Goal: Task Accomplishment & Management: Complete application form

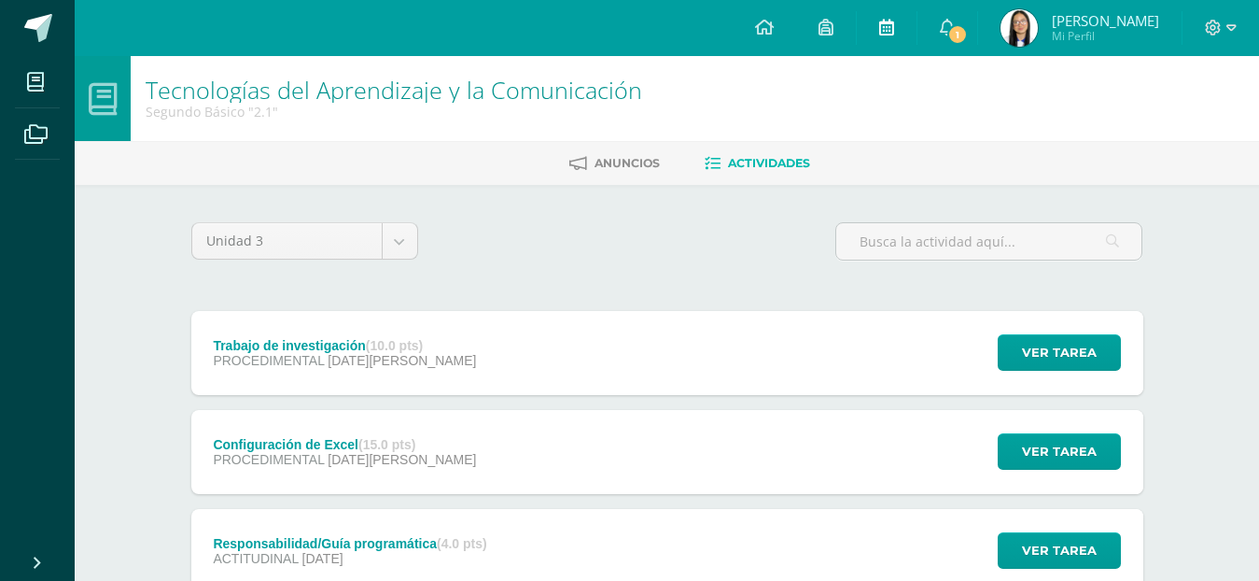
scroll to position [136, 0]
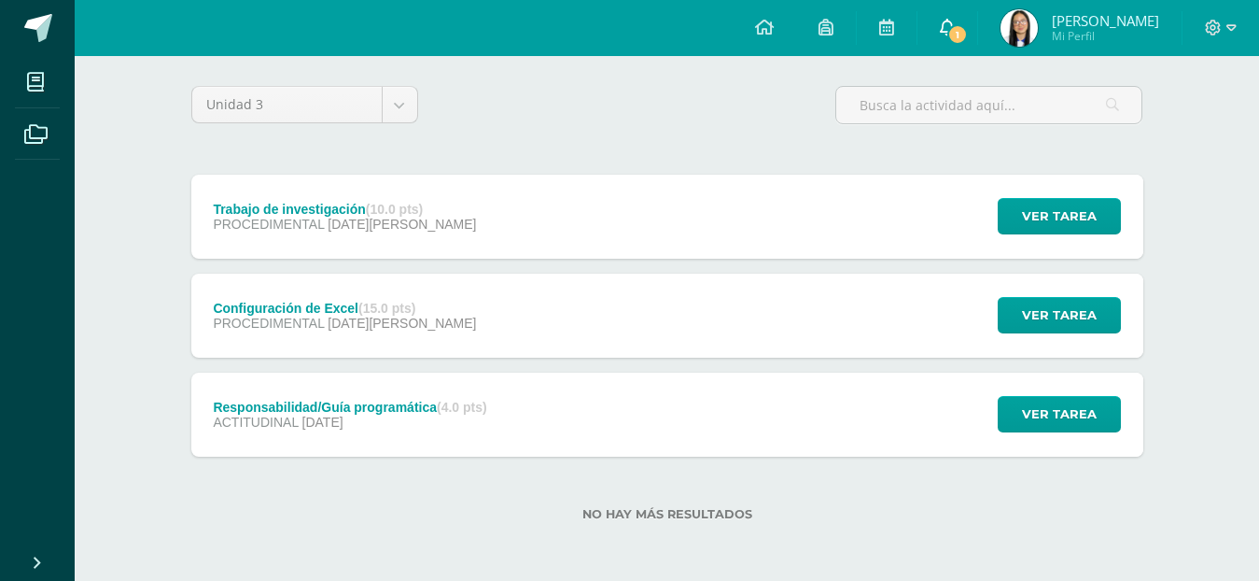
click at [946, 24] on icon at bounding box center [947, 27] width 15 height 17
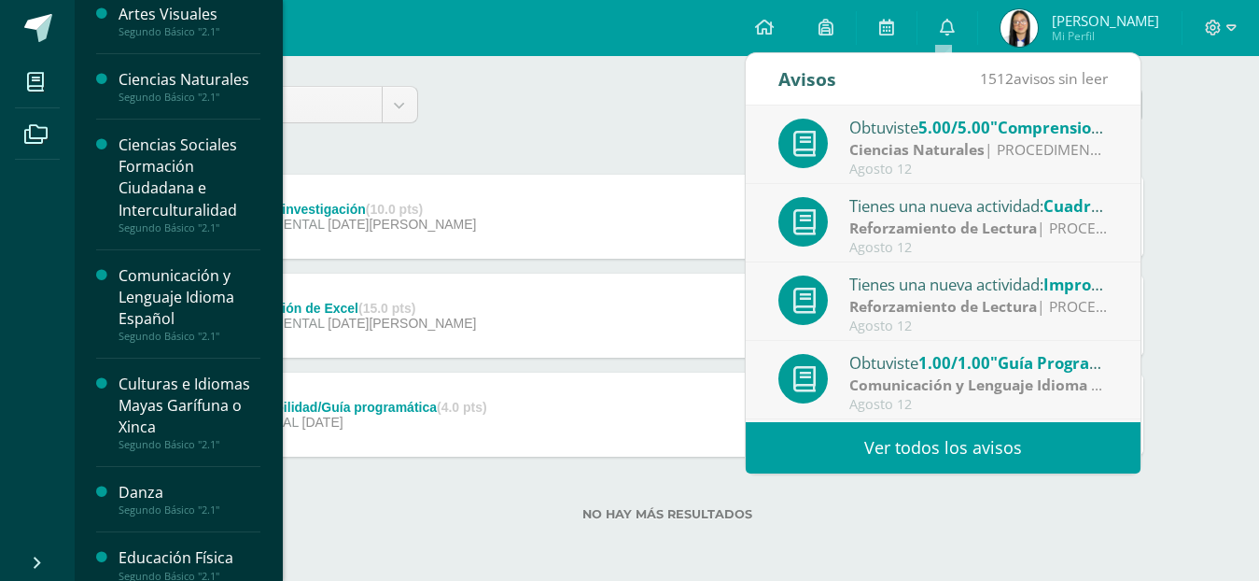
scroll to position [0, 0]
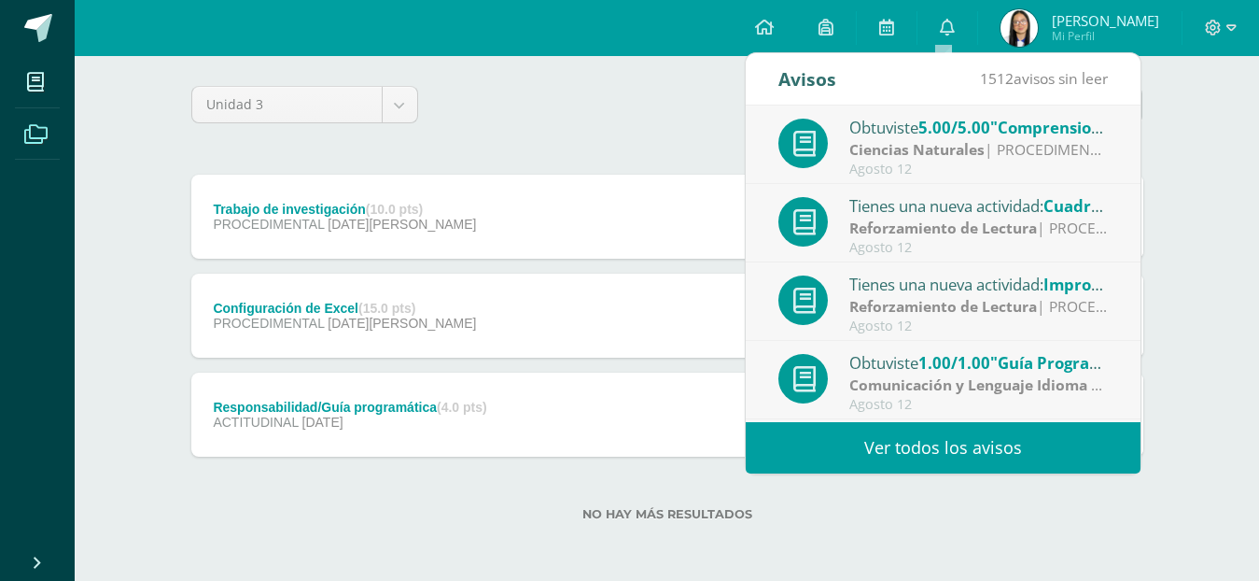
click at [30, 133] on icon at bounding box center [35, 134] width 23 height 19
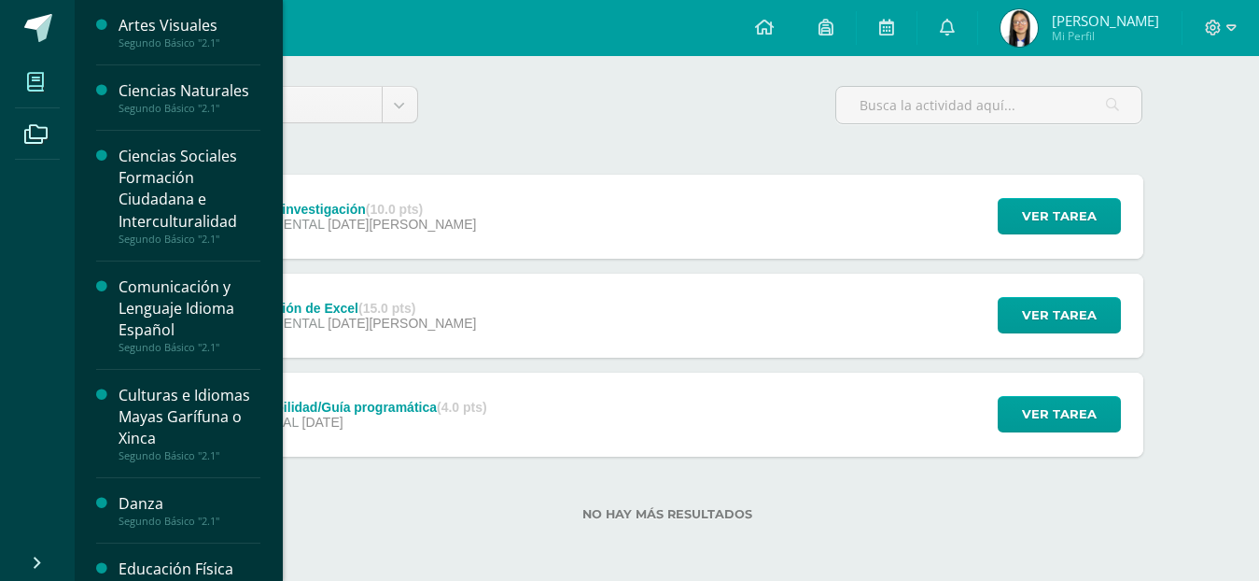
click at [50, 90] on span at bounding box center [36, 82] width 42 height 42
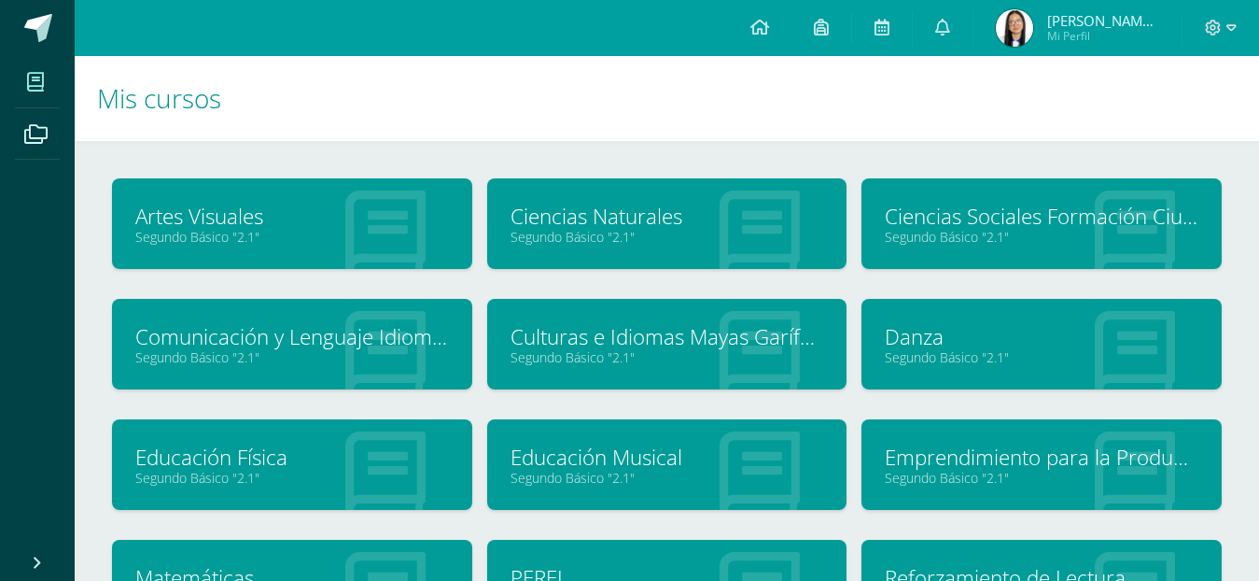
click at [1109, 36] on span "Mi Perfil" at bounding box center [1103, 36] width 112 height 16
drag, startPoint x: 1083, startPoint y: 23, endPoint x: 1154, endPoint y: 20, distance: 71.0
click at [1154, 20] on span "[PERSON_NAME] [PERSON_NAME]" at bounding box center [1103, 20] width 112 height 19
click at [1094, 23] on span "[PERSON_NAME] [PERSON_NAME]" at bounding box center [1103, 20] width 112 height 19
click at [1234, 27] on icon at bounding box center [1232, 28] width 10 height 17
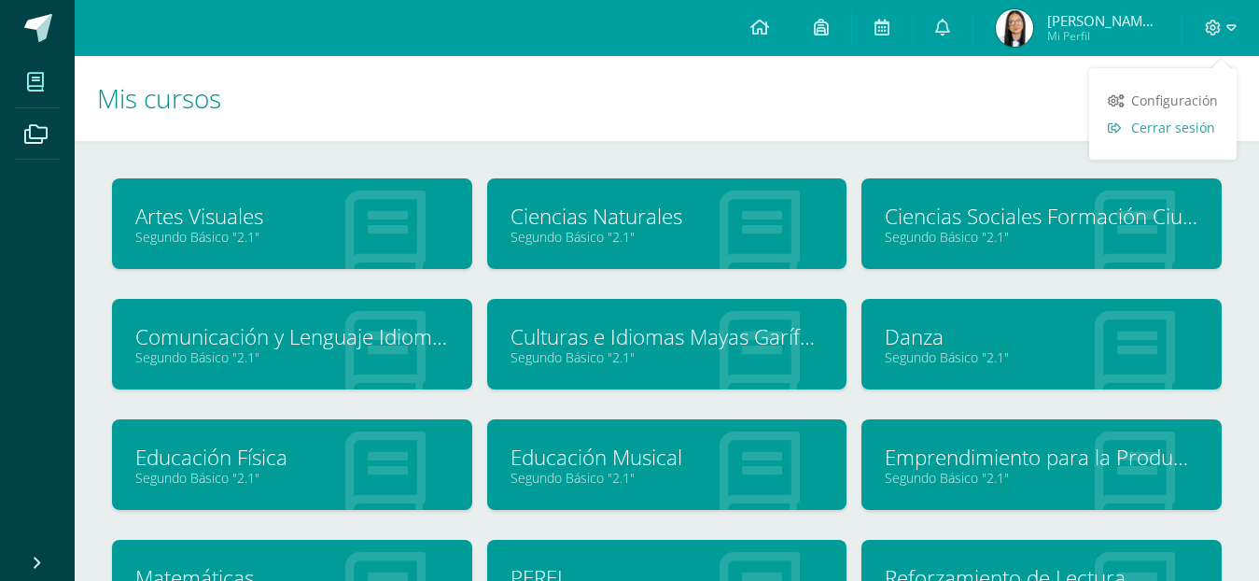
click at [1150, 132] on span "Cerrar sesión" at bounding box center [1173, 128] width 84 height 18
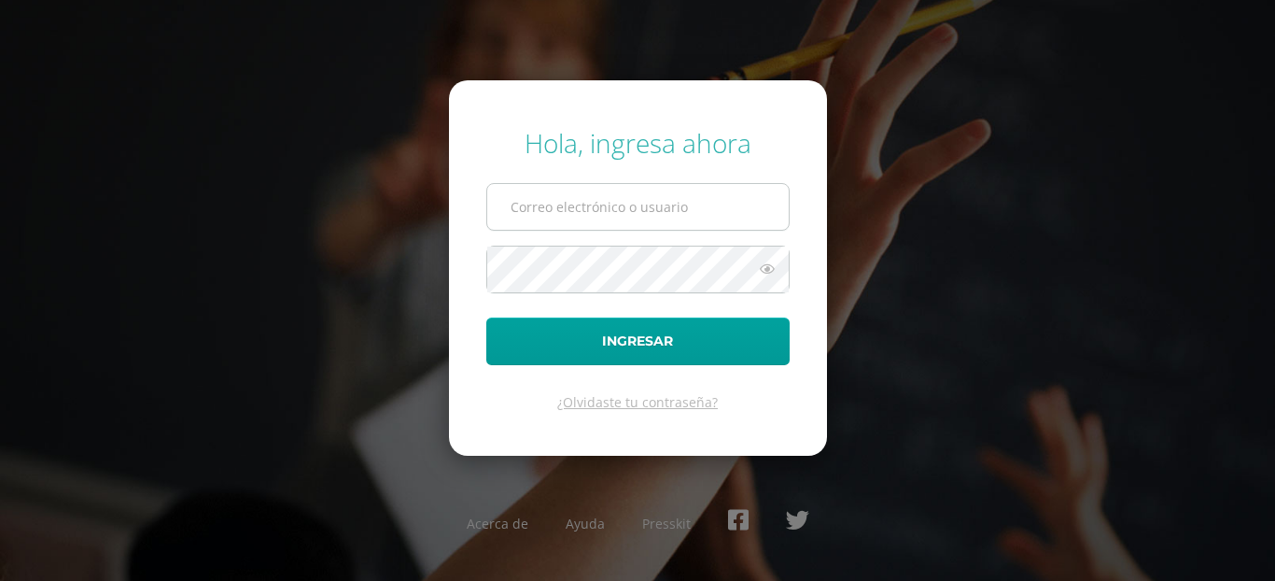
click at [648, 219] on input "text" at bounding box center [637, 207] width 301 height 46
type input "24065@lasallechiquimula.edu.gt"
click at [617, 239] on form "Hola, ingresa ahora 24065@lasallechiquimula.edu.gt Ingresar ¿Olvidaste tu contr…" at bounding box center [638, 267] width 378 height 375
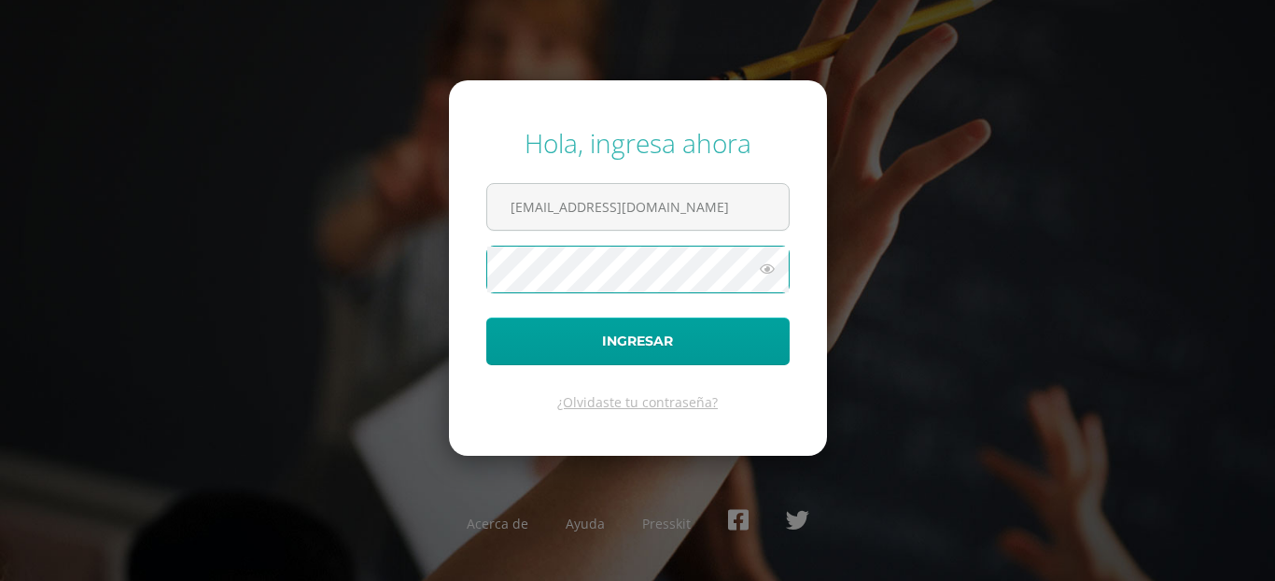
click at [486, 317] on button "Ingresar" at bounding box center [637, 341] width 303 height 48
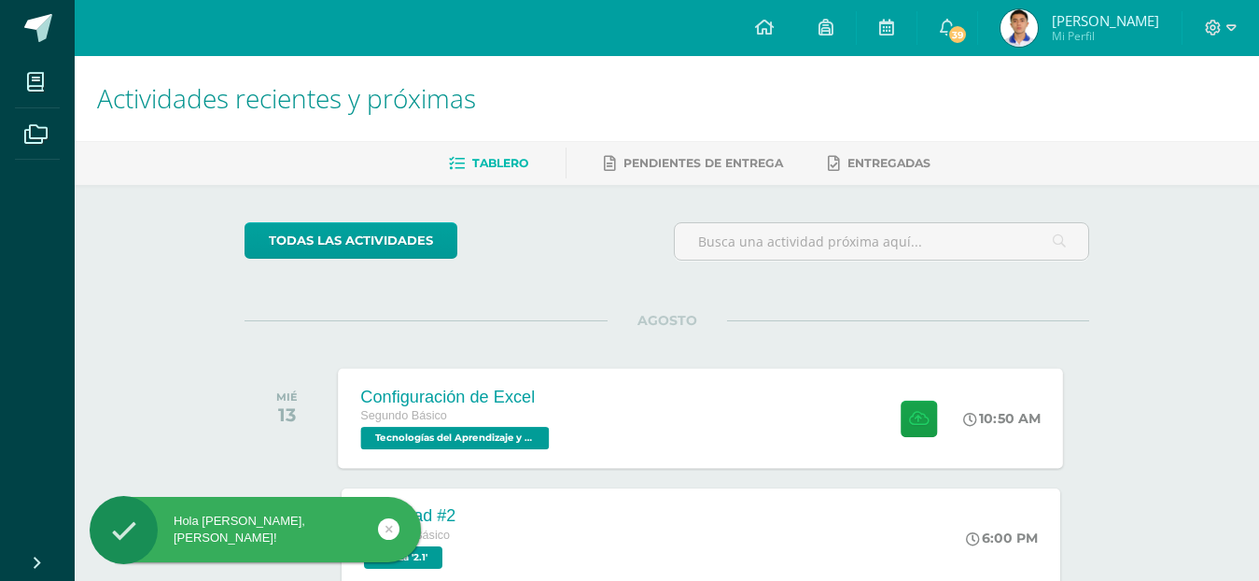
click at [883, 433] on div at bounding box center [914, 418] width 91 height 100
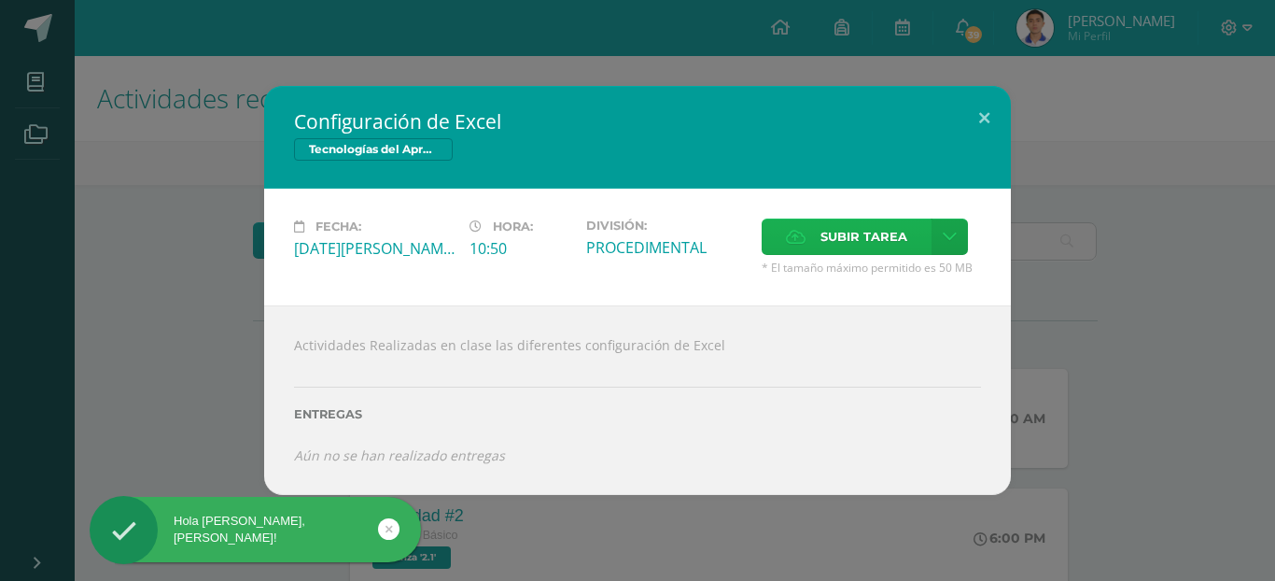
click at [844, 243] on span "Subir tarea" at bounding box center [863, 236] width 87 height 35
click at [0, 0] on input "Subir tarea" at bounding box center [0, 0] width 0 height 0
